Goal: Find contact information: Find contact information

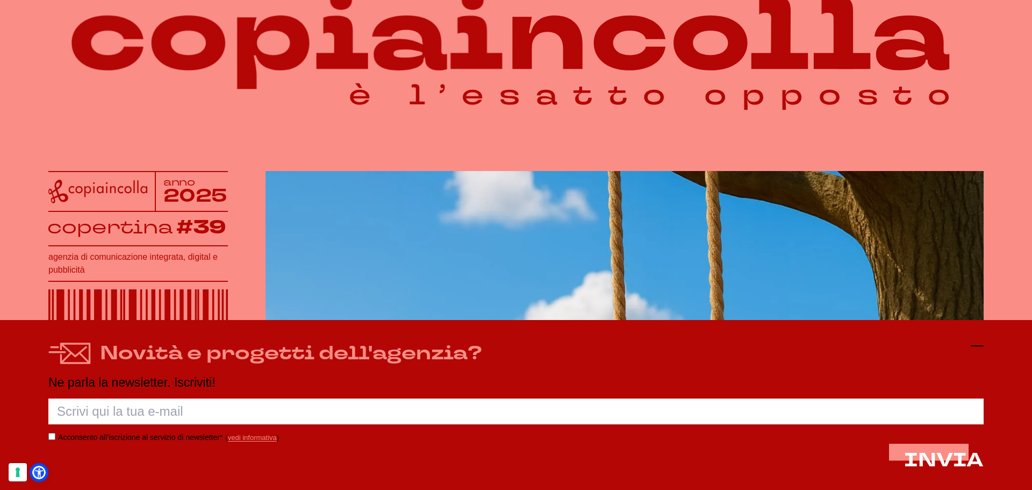
click at [974, 347] on icon at bounding box center [977, 345] width 13 height 13
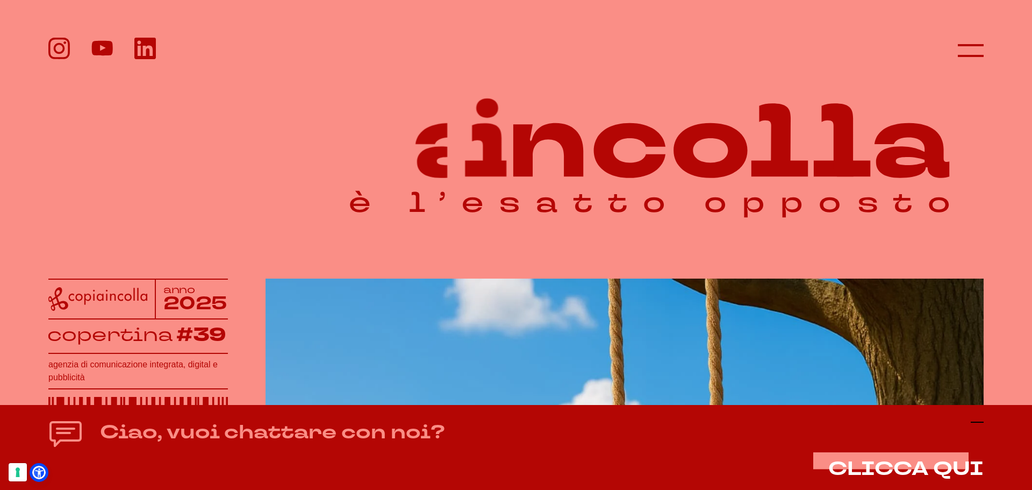
click at [976, 425] on icon at bounding box center [977, 422] width 13 height 13
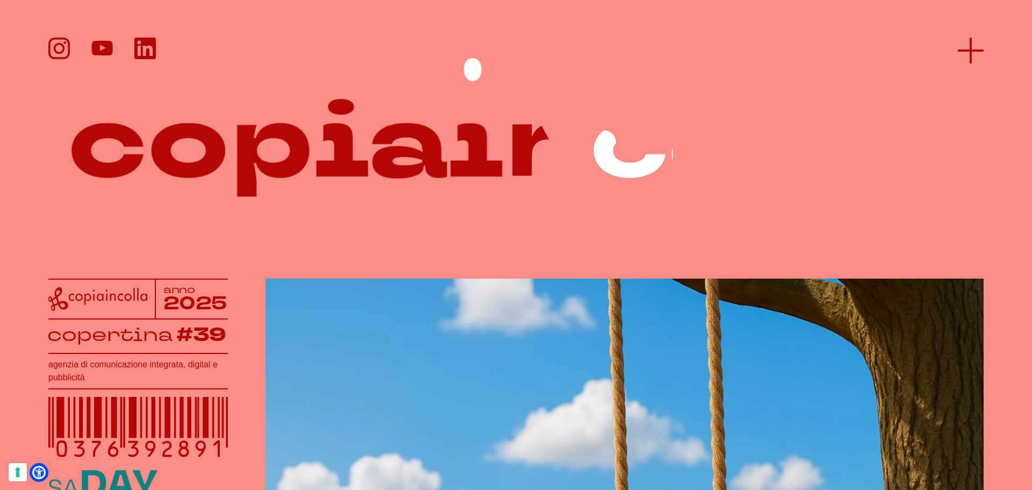
click at [970, 56] on icon at bounding box center [971, 51] width 26 height 26
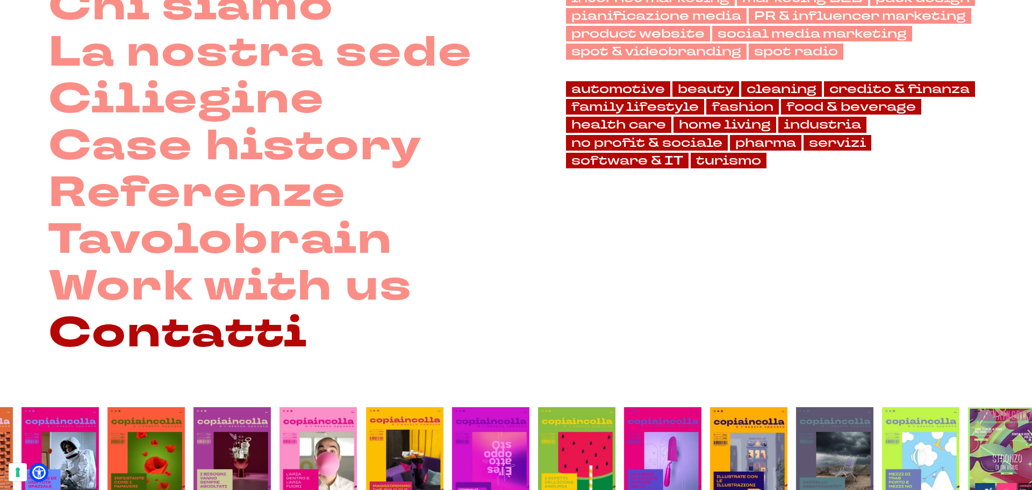
scroll to position [161, 0]
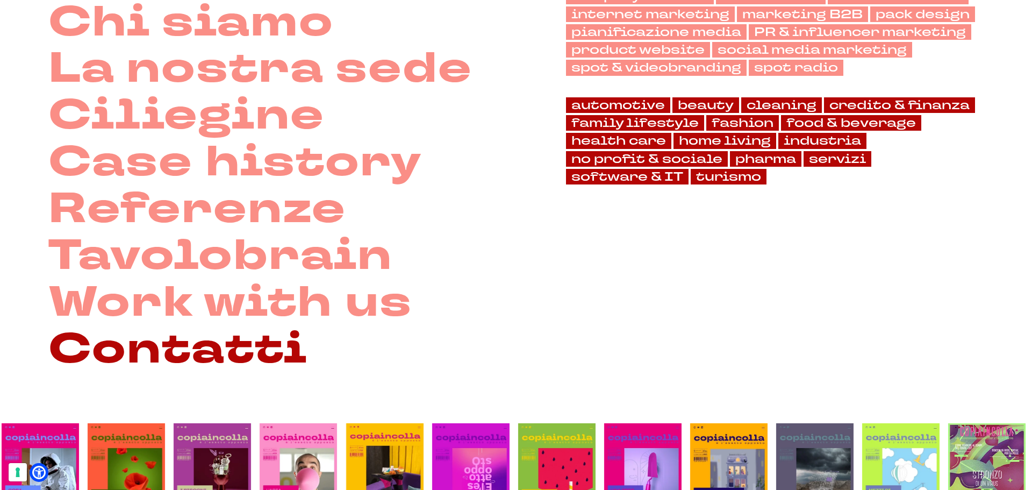
click at [173, 341] on link "Contatti" at bounding box center [177, 349] width 259 height 47
